Goal: Task Accomplishment & Management: Use online tool/utility

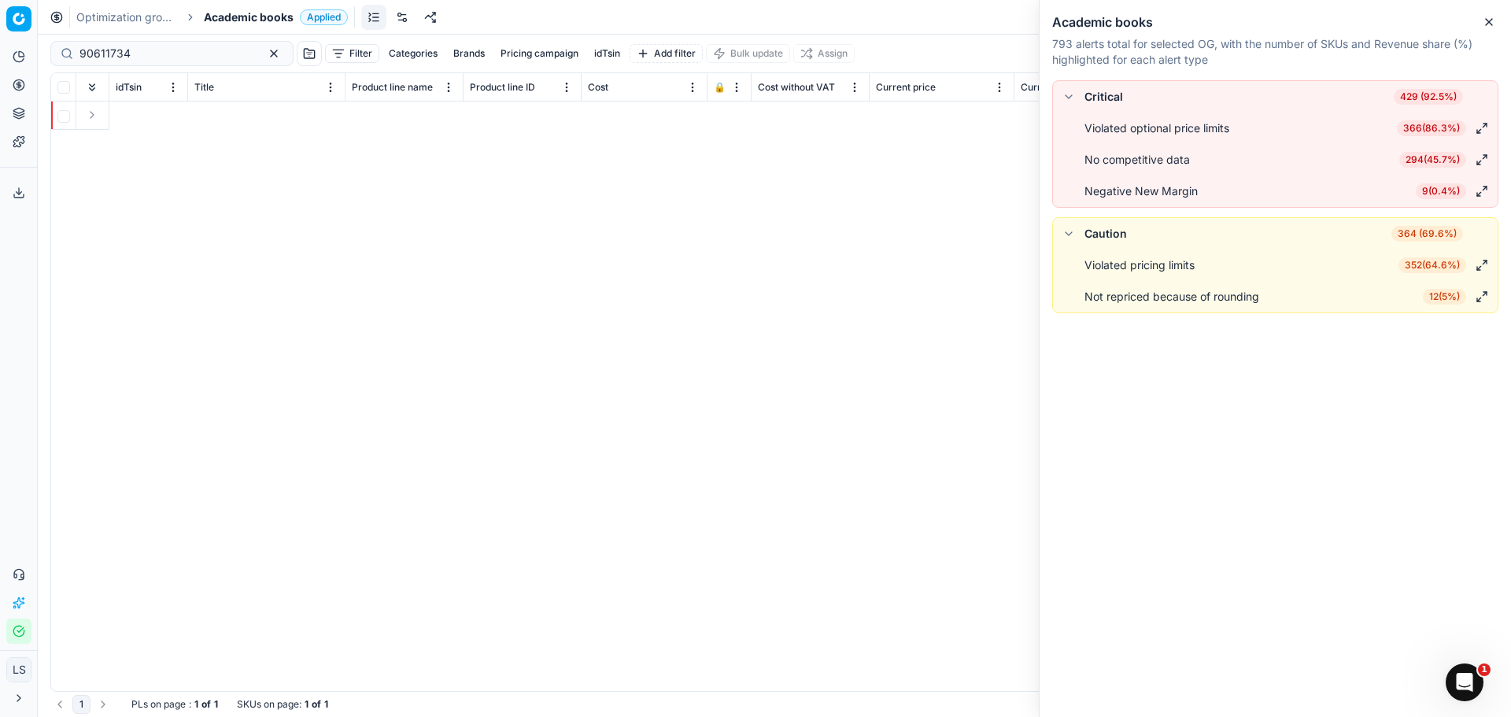
scroll to position [0, 3561]
click at [17, 59] on icon at bounding box center [19, 56] width 13 height 13
click at [17, 76] on button "Pricing" at bounding box center [18, 84] width 25 height 25
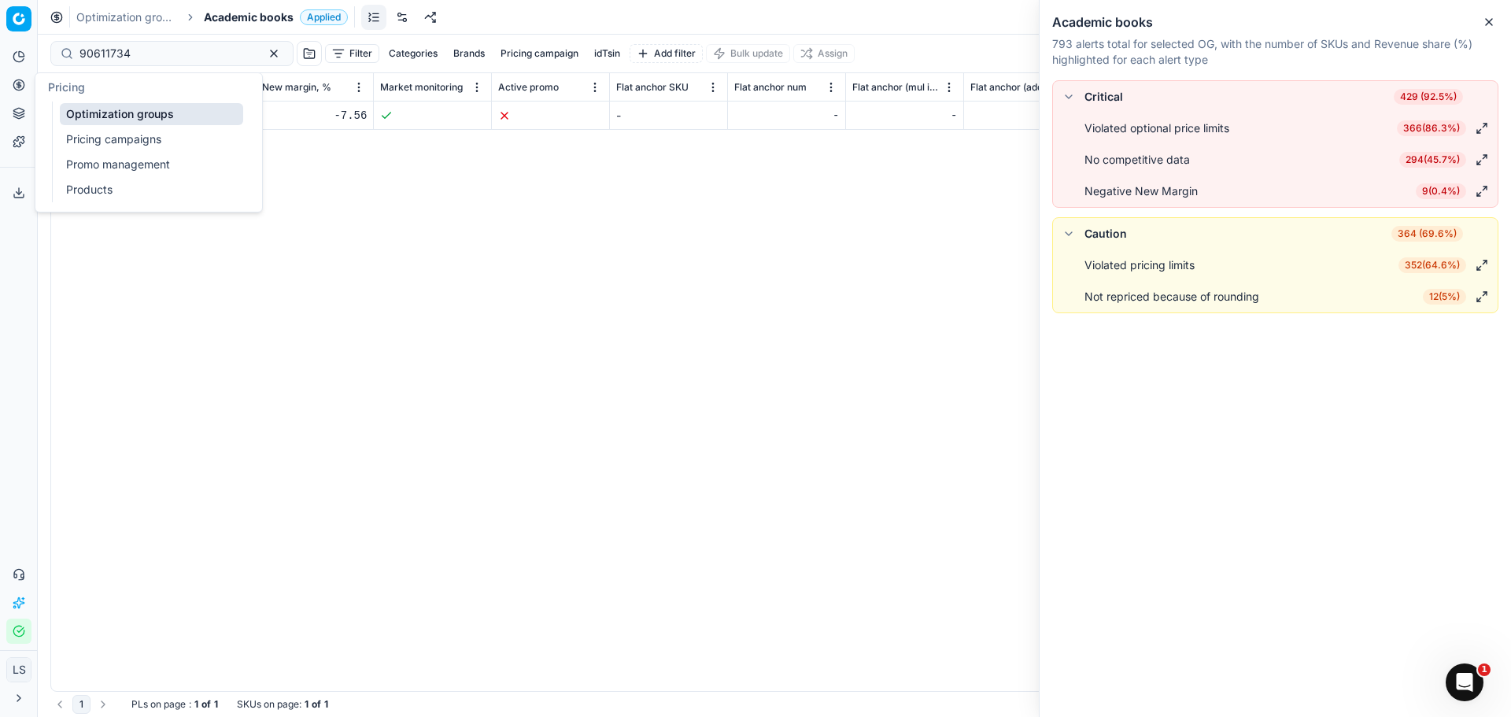
click at [118, 138] on link "Pricing campaigns" at bounding box center [151, 139] width 183 height 22
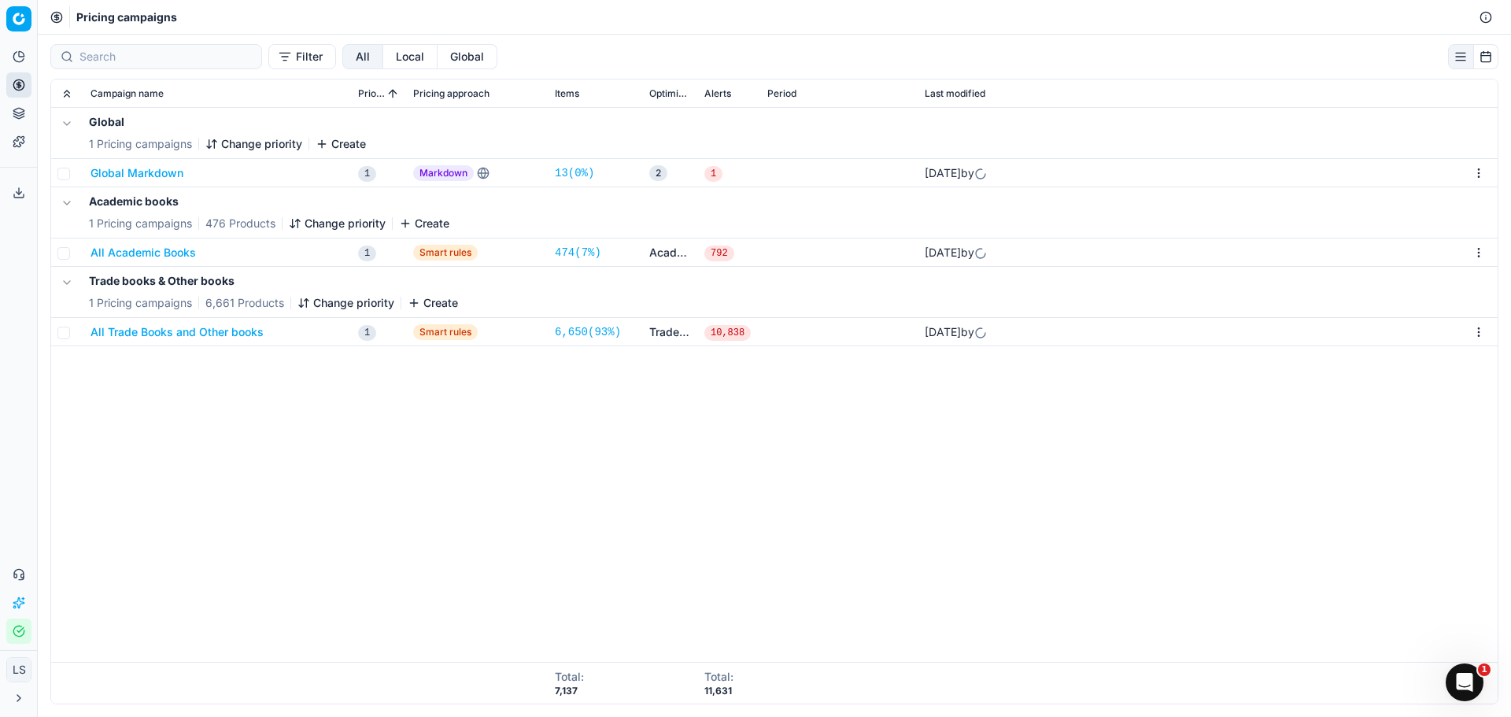
click at [143, 246] on button "All Academic Books" at bounding box center [143, 253] width 105 height 16
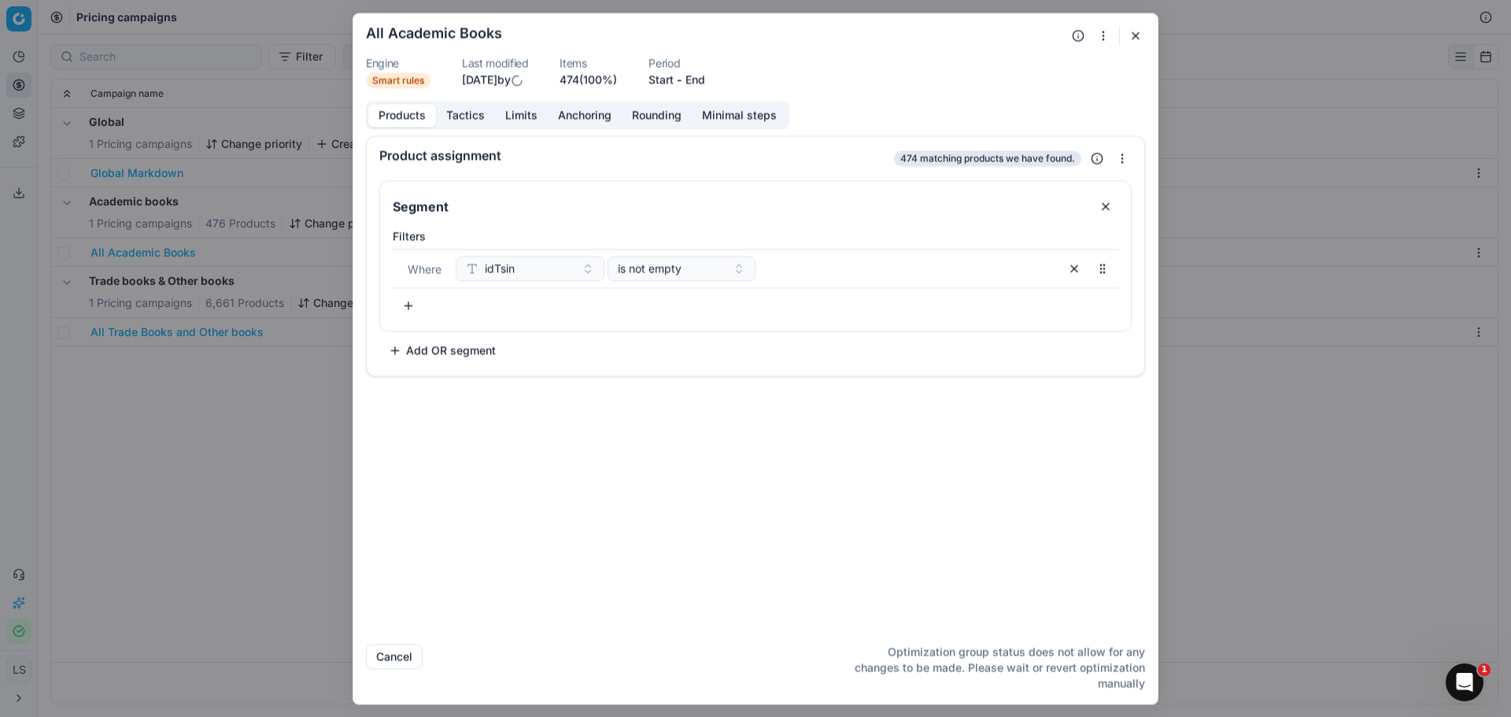
click at [459, 116] on button "Tactics" at bounding box center [465, 115] width 59 height 23
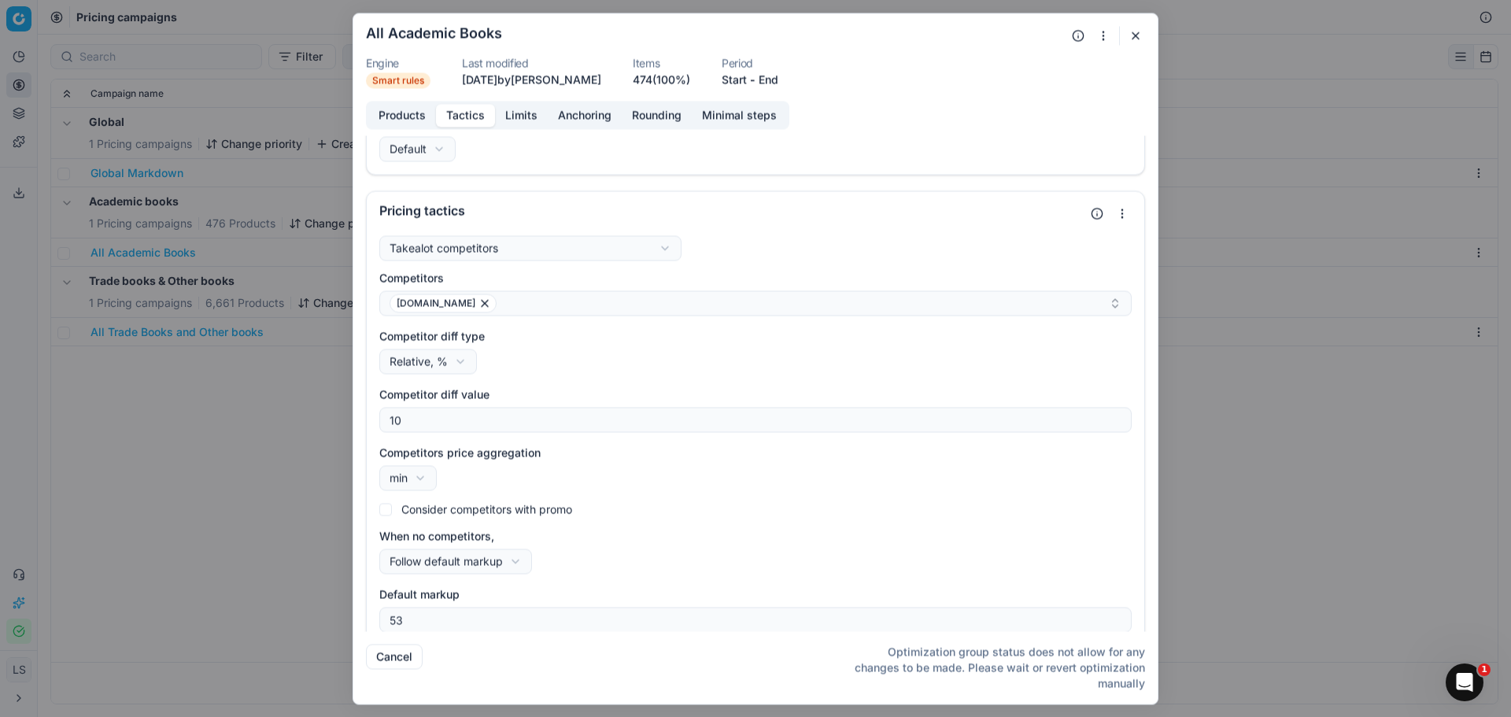
scroll to position [47, 0]
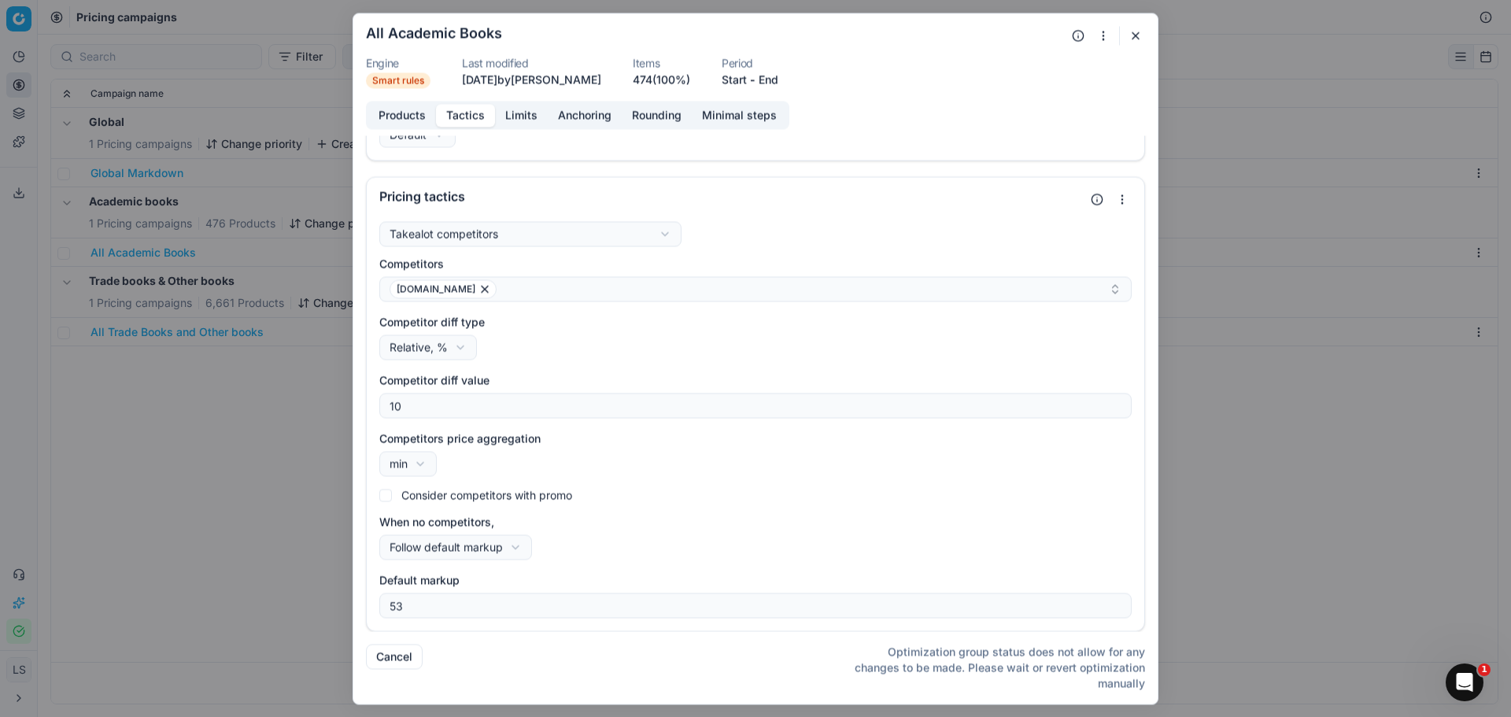
click at [1136, 31] on button "button" at bounding box center [1135, 35] width 19 height 19
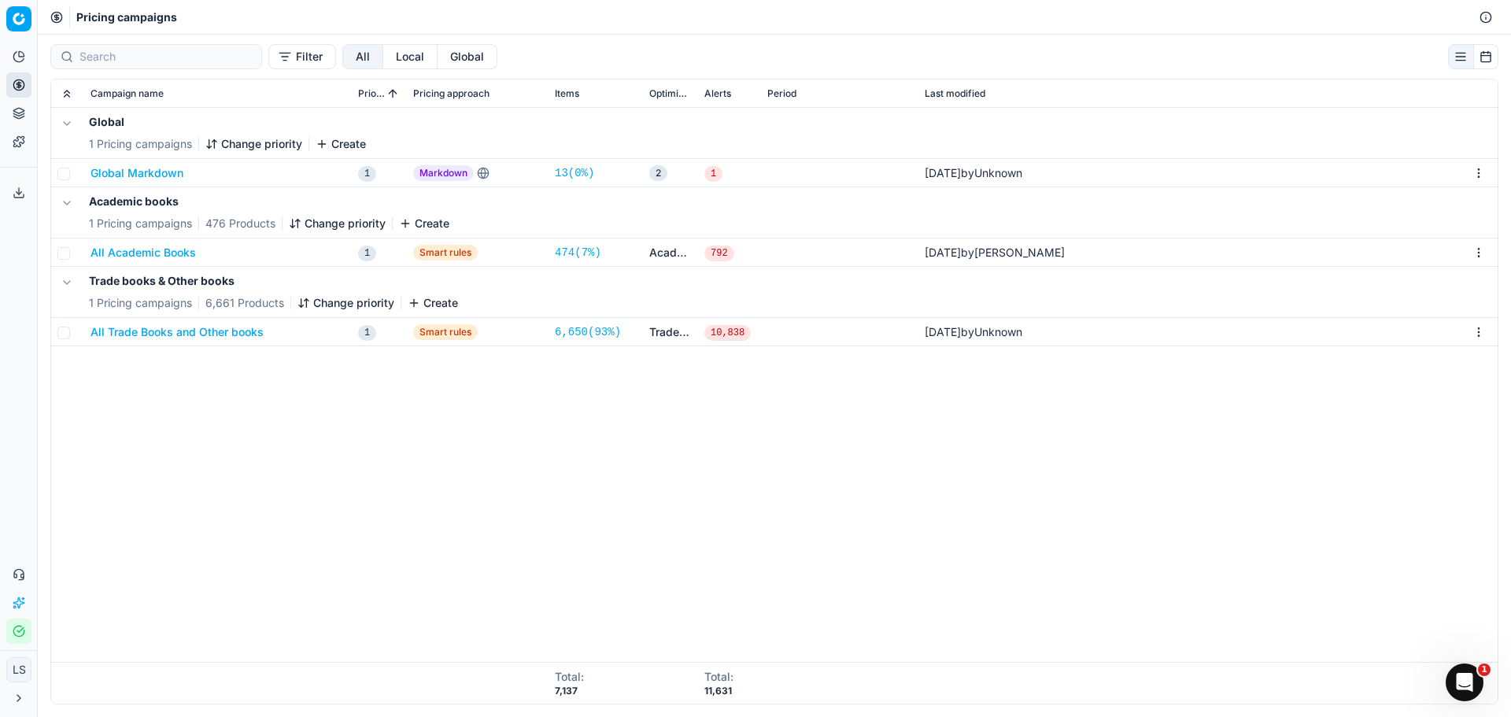
click at [148, 251] on button "All Academic Books" at bounding box center [143, 253] width 105 height 16
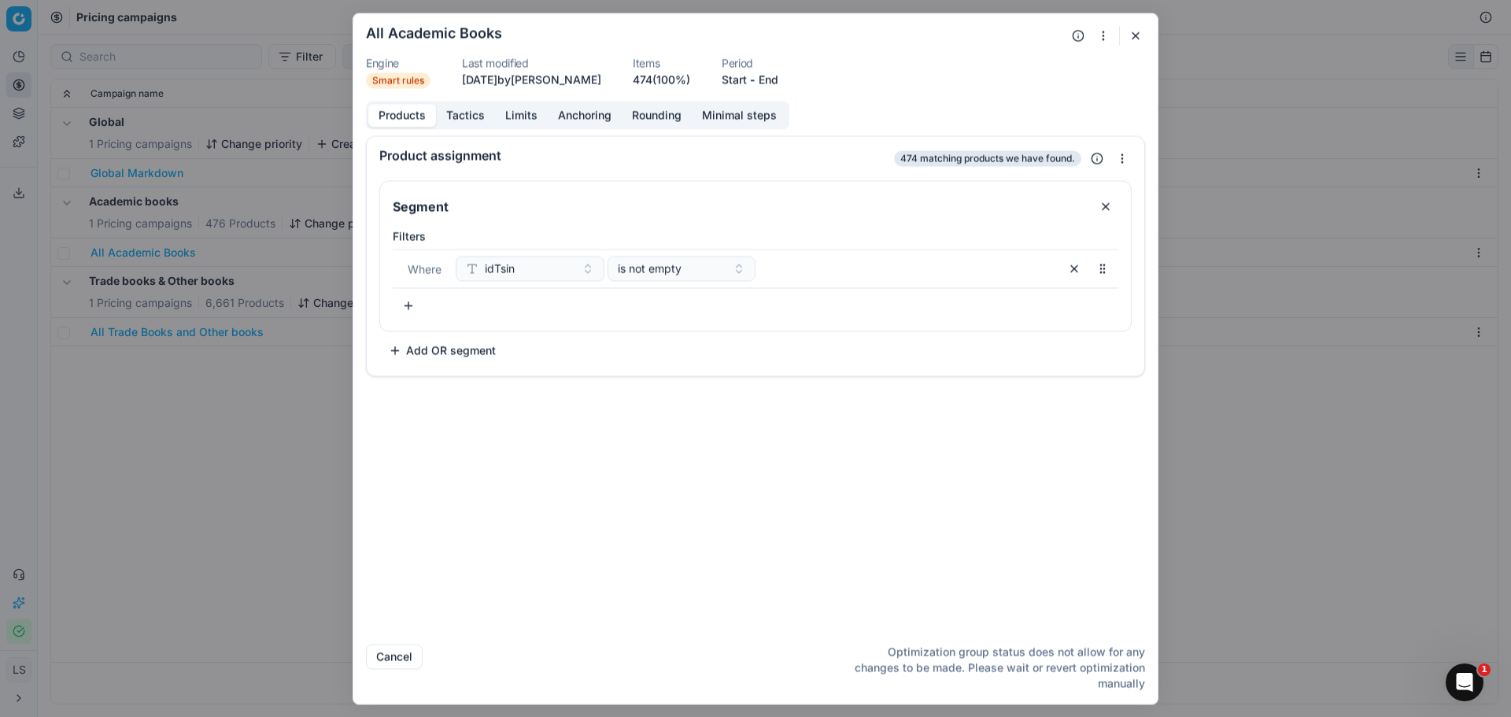
click at [475, 124] on button "Tactics" at bounding box center [465, 115] width 59 height 23
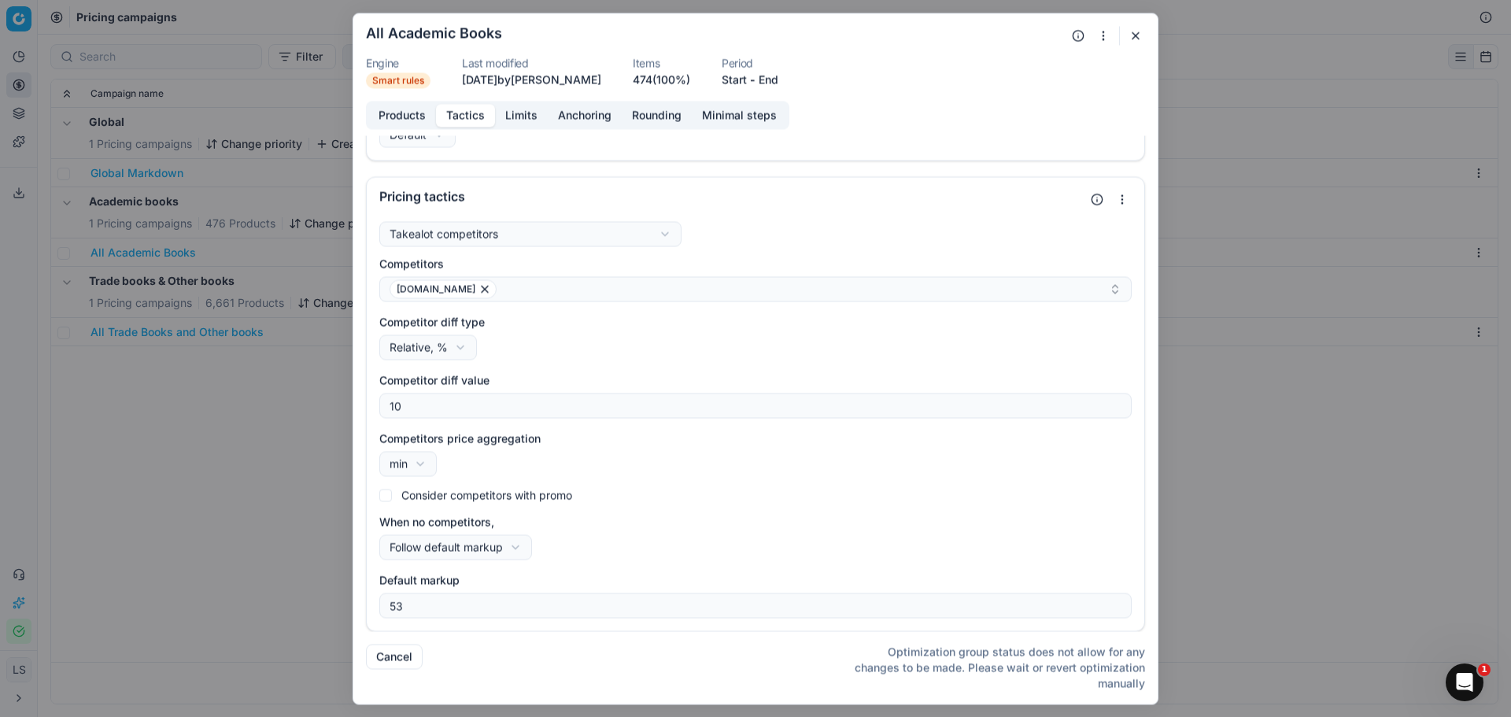
click at [172, 465] on div "We are saving PC settings. Please wait, it should take a few minutes All Academ…" at bounding box center [755, 358] width 1511 height 717
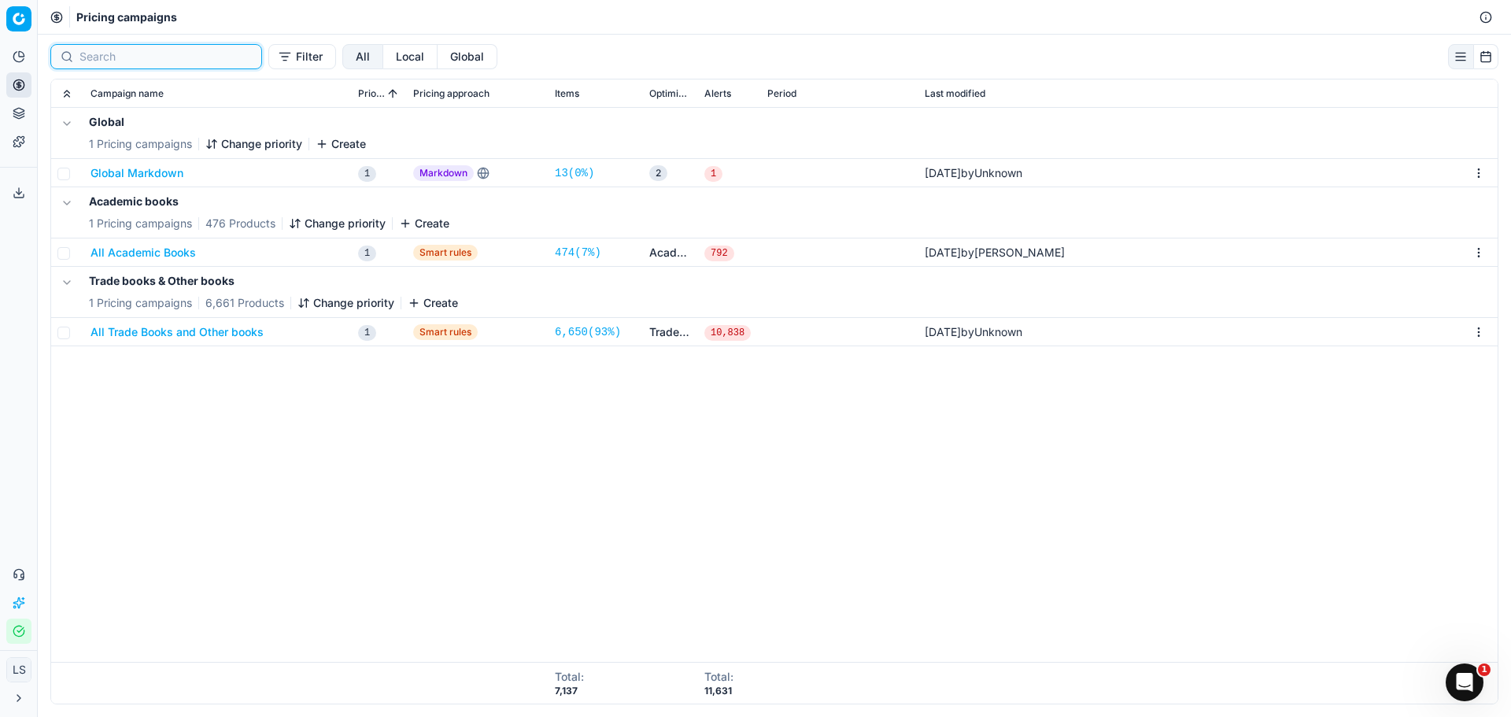
click at [161, 63] on input at bounding box center [165, 57] width 172 height 16
click at [161, 257] on button "All Academic Books" at bounding box center [143, 253] width 105 height 16
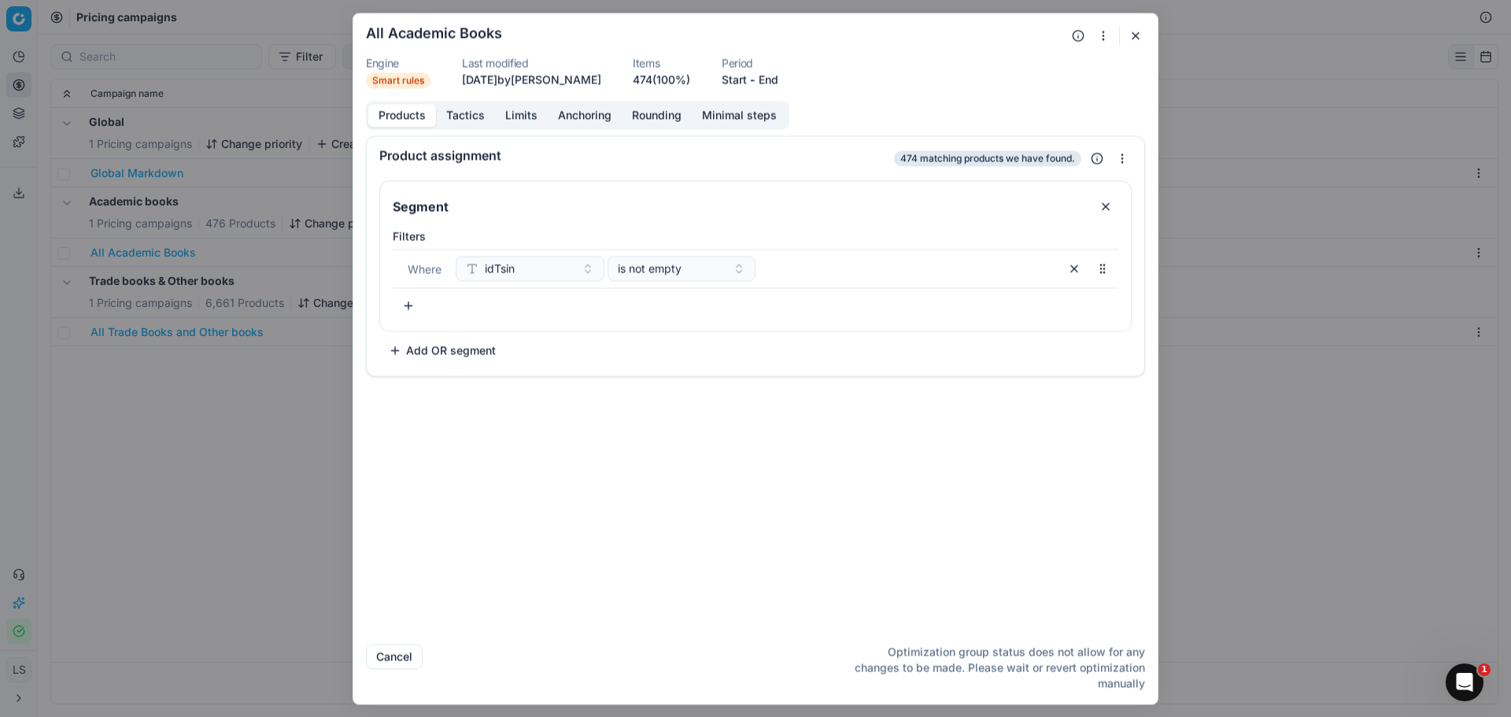
click at [394, 125] on button "Products" at bounding box center [402, 115] width 68 height 23
click at [1134, 36] on button "button" at bounding box center [1135, 35] width 19 height 19
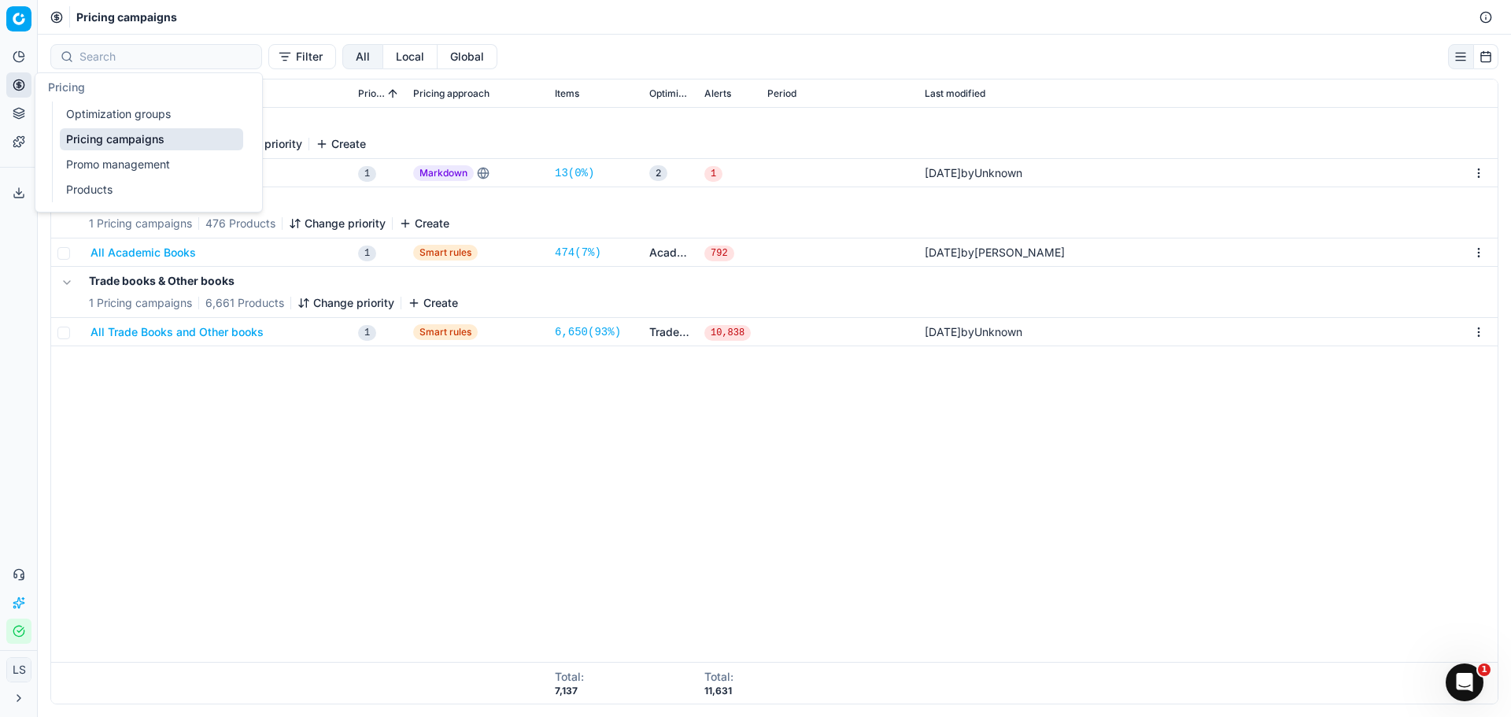
click at [20, 85] on icon at bounding box center [19, 85] width 4 height 4
click at [168, 179] on link "Products" at bounding box center [151, 190] width 183 height 22
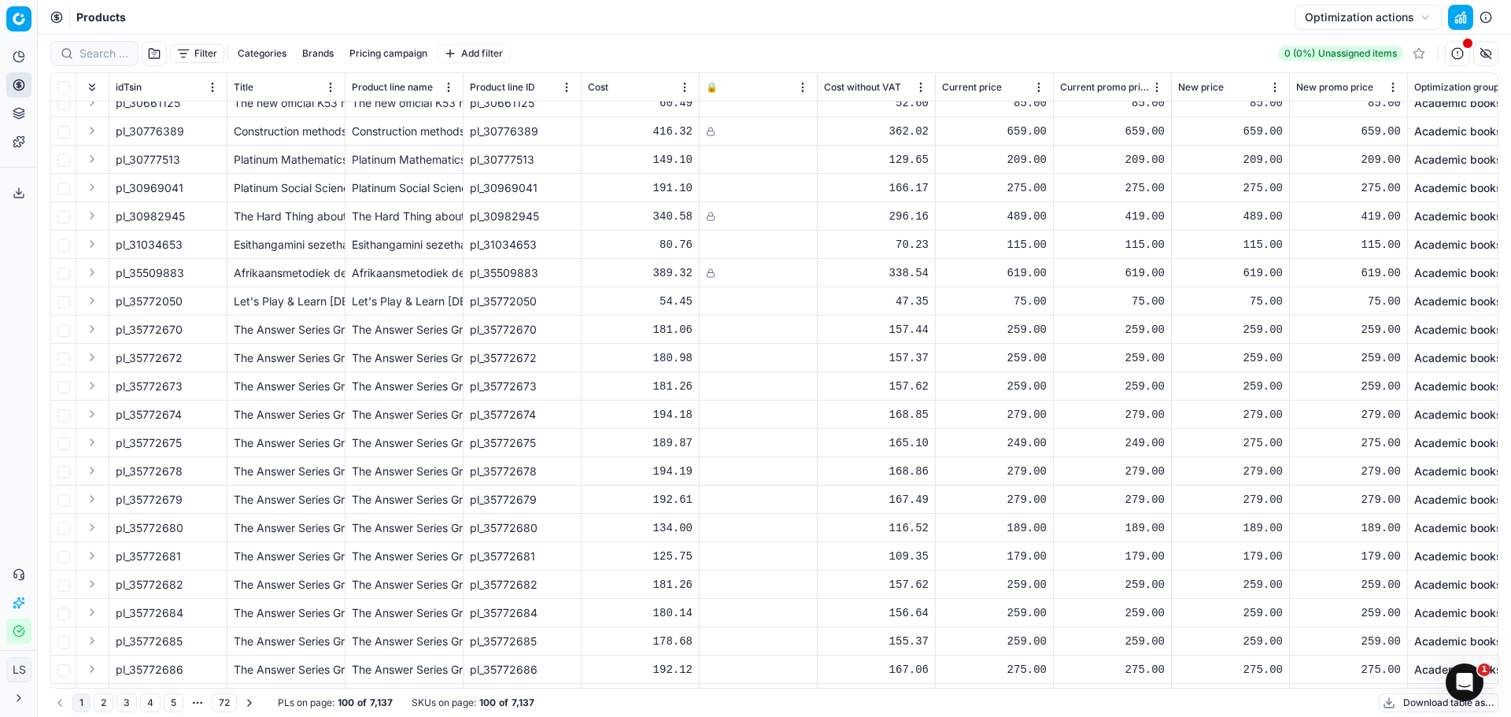
scroll to position [630, 0]
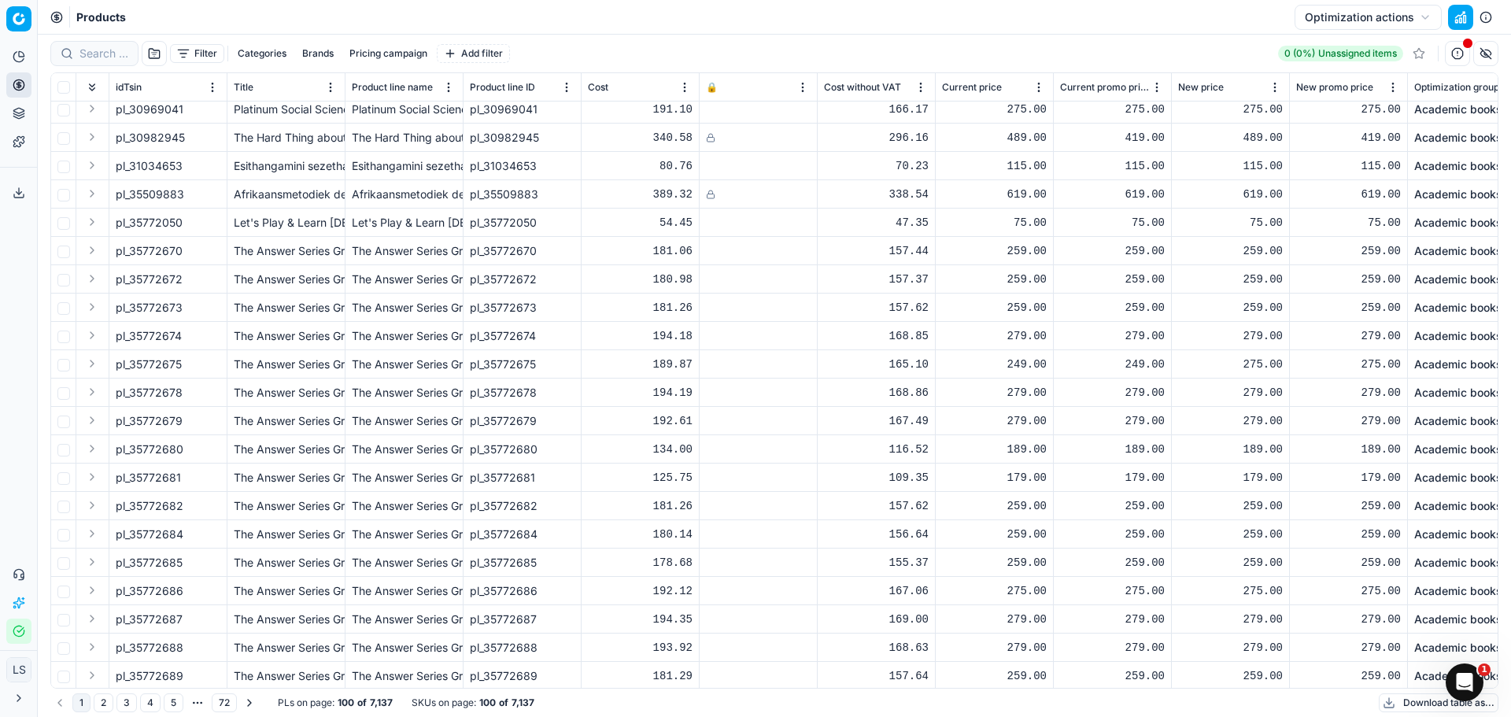
click at [293, 246] on div "The Answer Series Gr 9 Mathematics 2in1 Study Guide" at bounding box center [286, 251] width 105 height 16
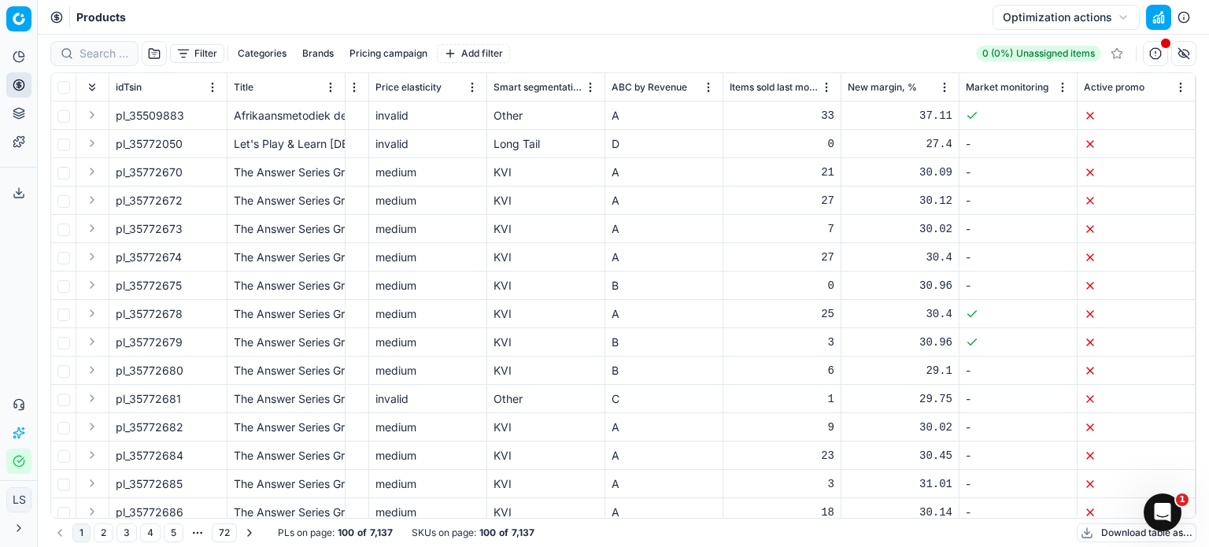
scroll to position [708, 3872]
